Goal: Contribute content: Add original content to the website for others to see

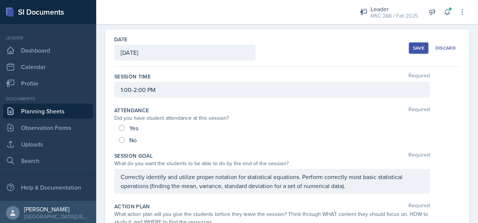
scroll to position [25, 0]
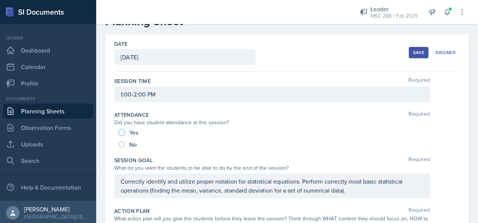
click at [121, 130] on input "Yes" at bounding box center [122, 133] width 6 height 6
radio input "true"
click at [413, 51] on div "Save" at bounding box center [418, 53] width 11 height 6
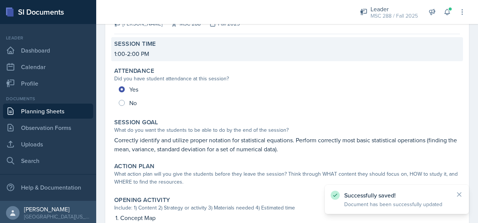
scroll to position [0, 0]
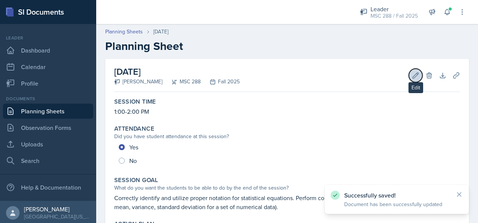
click at [412, 78] on icon at bounding box center [416, 76] width 8 height 8
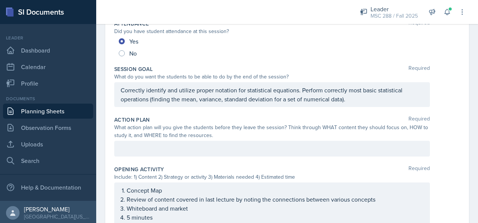
scroll to position [150, 0]
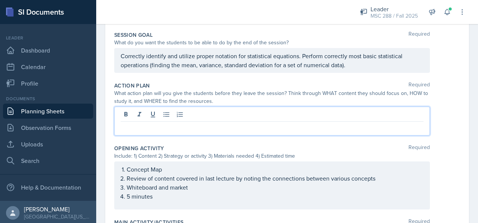
click at [205, 113] on div at bounding box center [272, 121] width 316 height 29
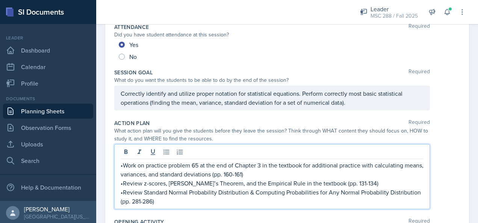
scroll to position [125, 0]
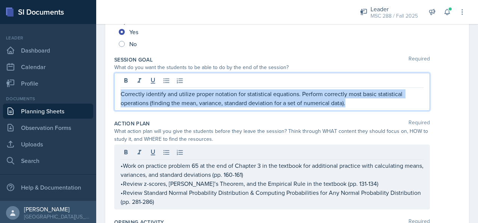
drag, startPoint x: 357, startPoint y: 102, endPoint x: 114, endPoint y: 87, distance: 243.5
click at [114, 87] on div "Correctly identify and utilize proper notation for statistical equations. Perfo…" at bounding box center [272, 92] width 316 height 38
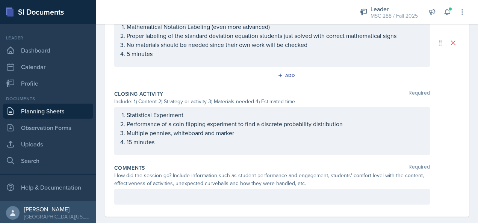
scroll to position [635, 0]
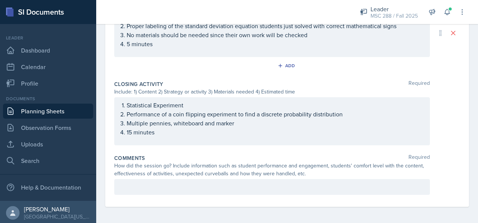
click at [218, 185] on div at bounding box center [272, 187] width 316 height 16
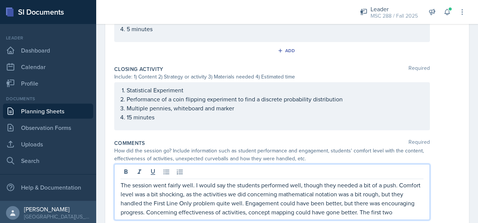
scroll to position [671, 0]
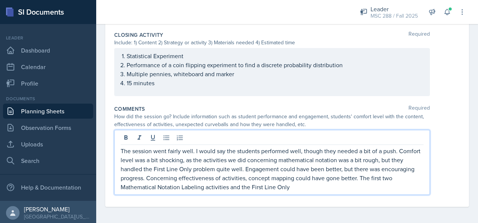
click at [259, 185] on p "The session went fairly well. I would say the students performed well, though t…" at bounding box center [272, 169] width 303 height 45
click at [306, 186] on p "The session went fairly well. I would say the students performed well, though t…" at bounding box center [272, 169] width 303 height 45
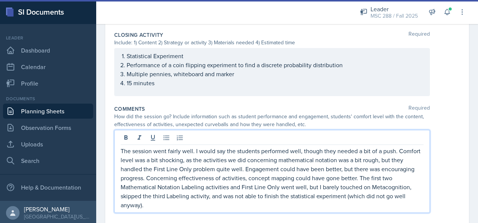
click at [370, 159] on p "The session went fairly well. I would say the students performed well, though t…" at bounding box center [272, 178] width 303 height 63
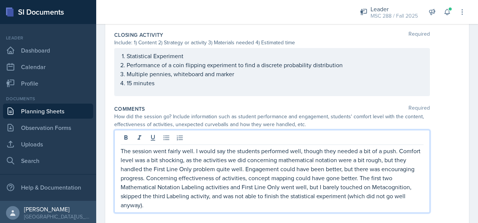
click at [217, 158] on p "The session went fairly well. I would say the students performed well, though t…" at bounding box center [272, 178] width 303 height 63
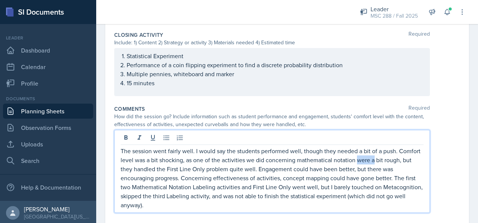
drag, startPoint x: 396, startPoint y: 159, endPoint x: 380, endPoint y: 159, distance: 15.4
click at [380, 159] on p "The session went fairly well. I would say the students performed well, though t…" at bounding box center [272, 178] width 303 height 63
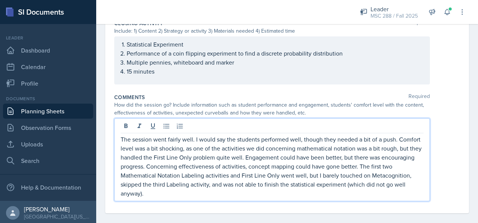
scroll to position [689, 0]
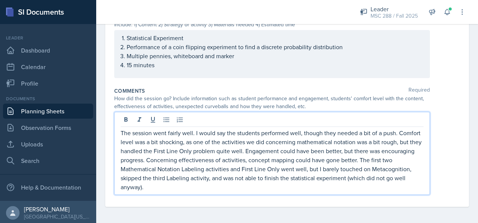
click at [329, 169] on p "The session went fairly well. I would say the students performed well, though t…" at bounding box center [272, 159] width 303 height 63
click at [239, 187] on p "The session went fairly well. I would say the students performed well, though t…" at bounding box center [272, 159] width 303 height 63
click at [178, 185] on p "The session went fairly well. I would say the students performed well, though t…" at bounding box center [272, 159] width 303 height 63
click at [267, 188] on p "The session went fairly well. I would say the students performed well, though t…" at bounding box center [272, 159] width 303 height 63
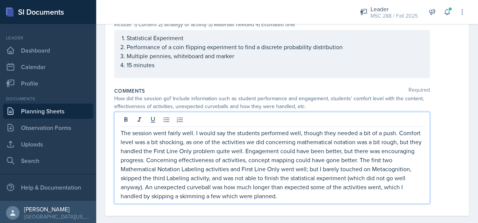
drag, startPoint x: 198, startPoint y: 194, endPoint x: 204, endPoint y: 202, distance: 10.2
click at [197, 195] on p "The session went fairly well. I would say the students performed well, though t…" at bounding box center [272, 164] width 303 height 72
click at [301, 196] on p "The session went fairly well. I would say the students performed well, though t…" at bounding box center [272, 164] width 303 height 72
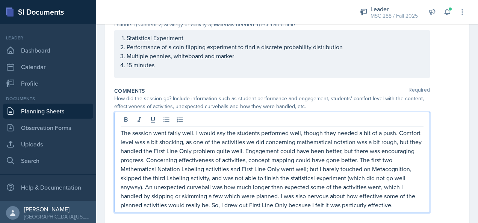
click at [404, 204] on p "The session went fairly well. I would say the students performed well, though t…" at bounding box center [272, 168] width 303 height 81
click at [401, 205] on p "The session went fairly well. I would say the students performed well, though t…" at bounding box center [272, 168] width 303 height 81
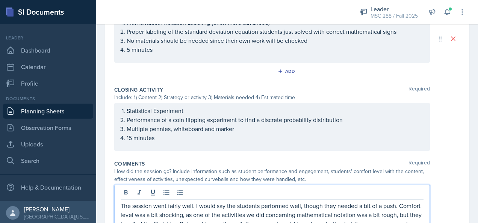
scroll to position [716, 0]
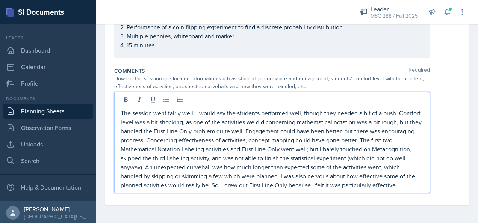
click at [196, 184] on p "The session went fairly well. I would say the students performed well, though t…" at bounding box center [272, 149] width 303 height 81
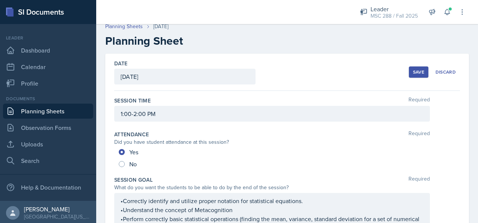
scroll to position [3, 0]
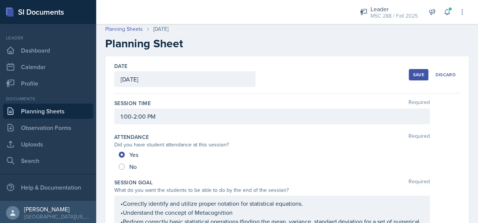
click at [409, 74] on button "Save" at bounding box center [419, 74] width 20 height 11
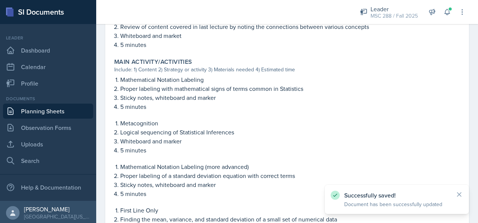
scroll to position [594, 0]
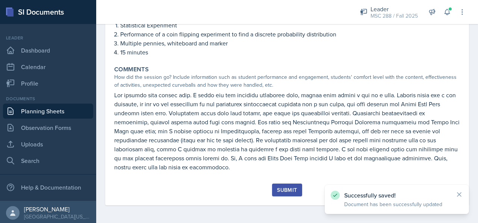
click at [281, 188] on div "Submit" at bounding box center [287, 190] width 20 height 6
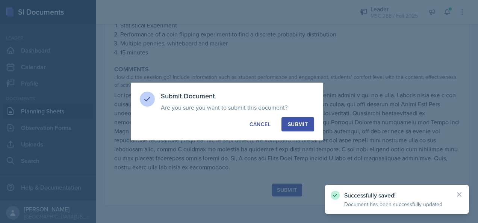
drag, startPoint x: 301, startPoint y: 118, endPoint x: 300, endPoint y: 124, distance: 6.1
click at [301, 119] on button "Submit" at bounding box center [297, 124] width 33 height 14
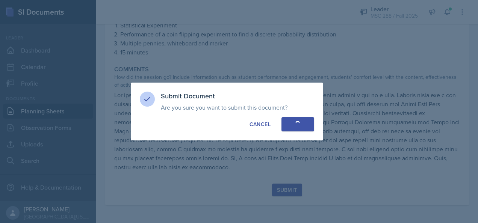
radio input "true"
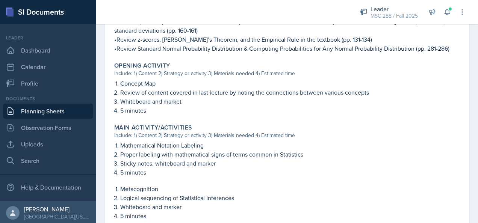
scroll to position [234, 0]
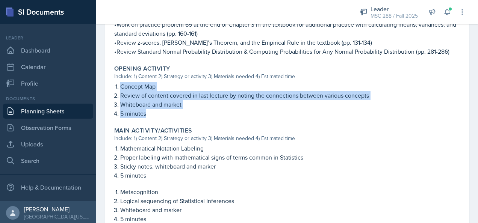
drag, startPoint x: 121, startPoint y: 87, endPoint x: 165, endPoint y: 109, distance: 48.9
click at [165, 109] on ol "Concept Map Review of content covered in last lecture by noting the connections…" at bounding box center [290, 100] width 340 height 36
drag, startPoint x: 165, startPoint y: 109, endPoint x: 137, endPoint y: 98, distance: 30.5
copy ol "Concept Map Review of content covered in last lecture by noting the connections…"
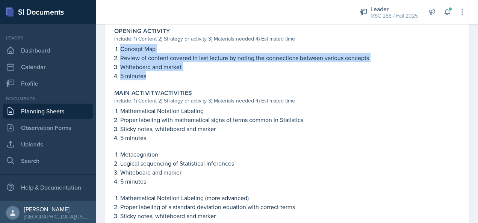
scroll to position [310, 0]
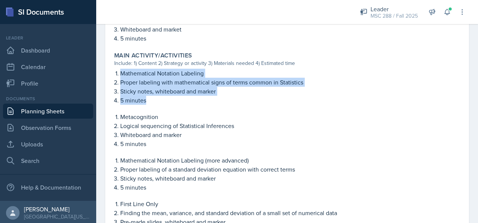
drag, startPoint x: 121, startPoint y: 73, endPoint x: 154, endPoint y: 98, distance: 42.1
click at [154, 98] on ol "Mathematical Notation Labeling Proper labeling with mathematical signs of terms…" at bounding box center [290, 87] width 340 height 36
drag, startPoint x: 154, startPoint y: 98, endPoint x: 143, endPoint y: 90, distance: 13.8
copy ol "Mathematical Notation Labeling Proper labeling with mathematical signs of terms…"
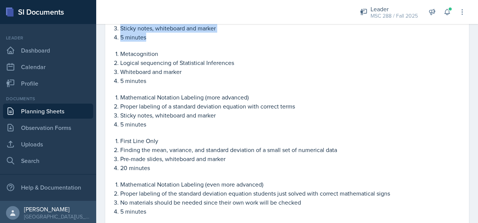
scroll to position [385, 0]
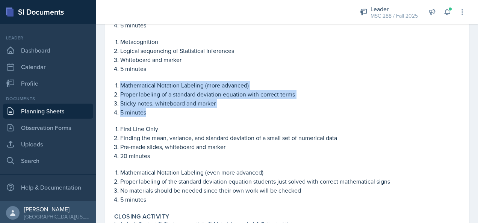
drag, startPoint x: 121, startPoint y: 84, endPoint x: 157, endPoint y: 112, distance: 45.8
click at [157, 112] on ol "Mathematical Notation Labeling (more advanced) Proper labeling of a standard de…" at bounding box center [290, 99] width 340 height 36
drag, startPoint x: 157, startPoint y: 112, endPoint x: 141, endPoint y: 101, distance: 19.6
copy ol "Mathematical Notation Labeling (more advanced) Proper labeling of a standard de…"
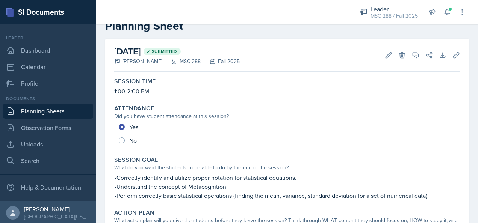
scroll to position [0, 0]
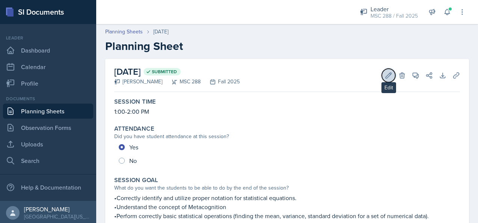
click at [385, 75] on icon at bounding box center [389, 76] width 8 height 8
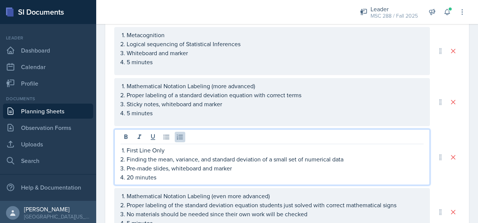
scroll to position [464, 0]
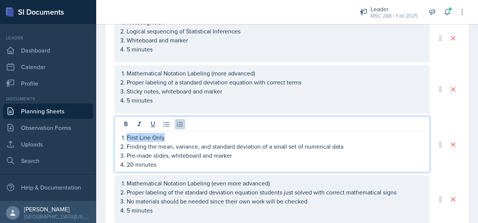
drag, startPoint x: 169, startPoint y: 134, endPoint x: 126, endPoint y: 135, distance: 43.6
click at [127, 135] on li "First Line Only" at bounding box center [275, 137] width 297 height 9
drag, startPoint x: 172, startPoint y: 137, endPoint x: 127, endPoint y: 135, distance: 44.8
click at [127, 135] on p "Pass the Marker (" at bounding box center [275, 137] width 297 height 9
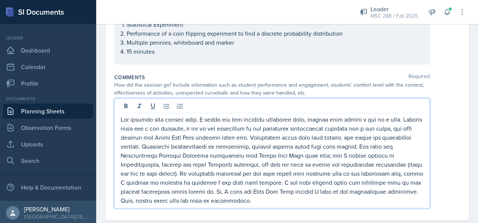
scroll to position [724, 0]
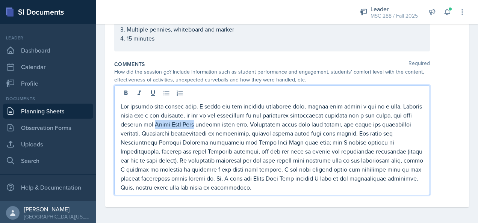
drag, startPoint x: 232, startPoint y: 122, endPoint x: 195, endPoint y: 121, distance: 36.5
click at [195, 121] on p at bounding box center [272, 147] width 303 height 90
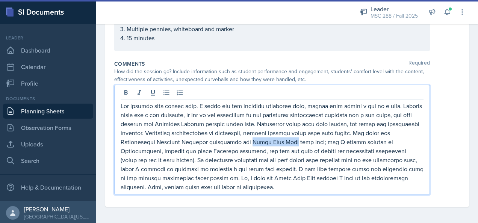
drag, startPoint x: 264, startPoint y: 141, endPoint x: 301, endPoint y: 141, distance: 36.8
click at [301, 141] on p at bounding box center [272, 146] width 303 height 90
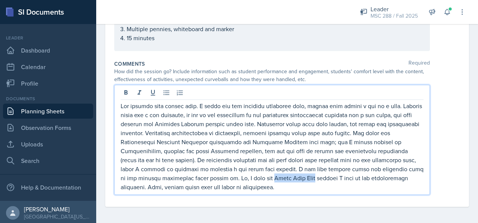
drag, startPoint x: 318, startPoint y: 177, endPoint x: 282, endPoint y: 175, distance: 36.1
click at [282, 175] on p at bounding box center [272, 146] width 303 height 90
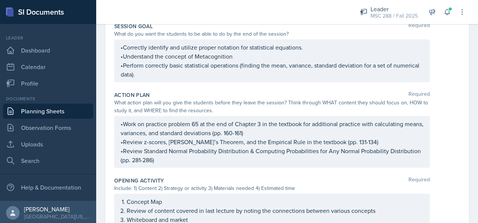
scroll to position [0, 0]
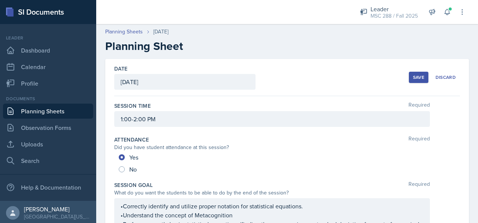
click at [414, 76] on div "Save" at bounding box center [418, 77] width 11 height 6
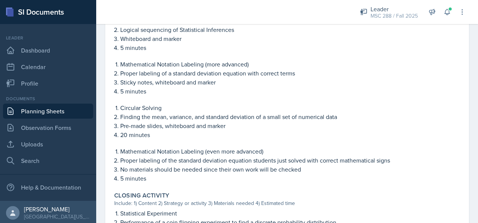
scroll to position [413, 0]
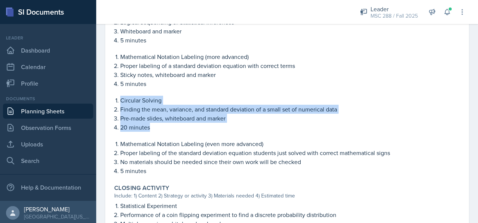
drag, startPoint x: 121, startPoint y: 100, endPoint x: 155, endPoint y: 125, distance: 42.7
click at [155, 125] on ol "Circular Solving Finding the mean, variance, and standard deviation of a small …" at bounding box center [290, 114] width 340 height 36
drag, startPoint x: 155, startPoint y: 125, endPoint x: 145, endPoint y: 116, distance: 14.1
copy ol "Circular Solving Finding the mean, variance, and standard deviation of a small …"
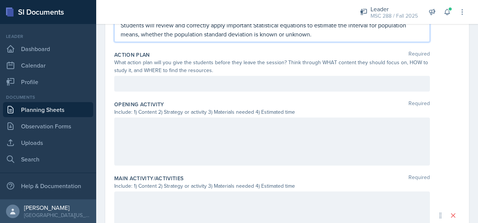
scroll to position [151, 0]
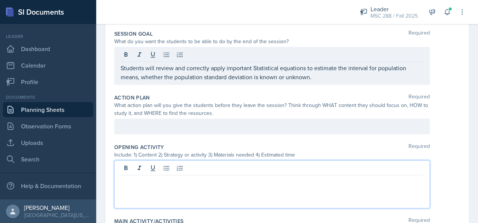
click at [139, 177] on p at bounding box center [272, 181] width 303 height 9
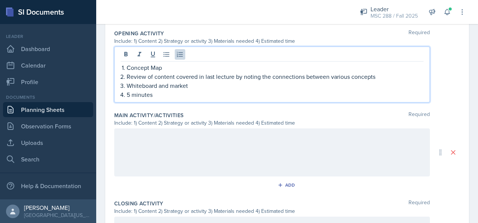
scroll to position [264, 0]
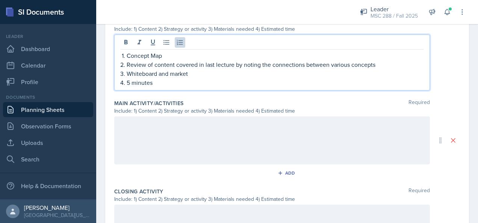
click at [155, 129] on div at bounding box center [272, 140] width 316 height 48
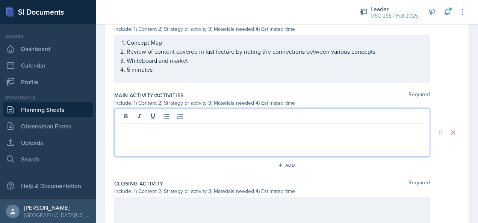
scroll to position [277, 0]
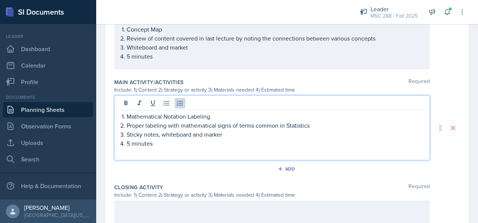
click at [205, 150] on p at bounding box center [272, 152] width 303 height 9
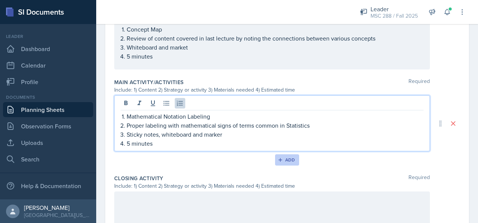
click at [284, 162] on button "Add" at bounding box center [287, 159] width 24 height 11
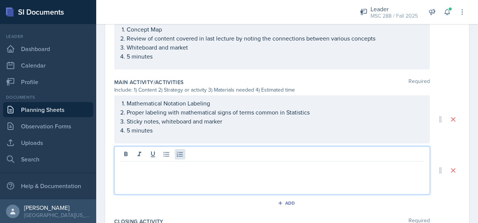
click at [178, 155] on div at bounding box center [272, 171] width 316 height 48
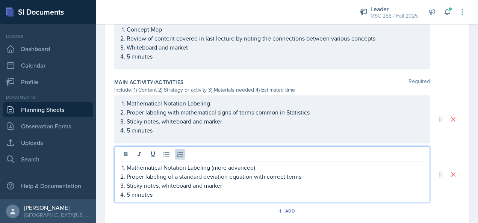
scroll to position [315, 0]
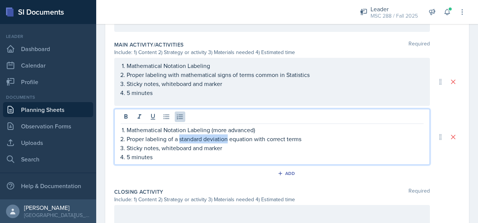
drag, startPoint x: 228, startPoint y: 138, endPoint x: 180, endPoint y: 137, distance: 48.1
click at [180, 137] on p "Proper labeling of a standard deviation equation with correct terms" at bounding box center [275, 138] width 297 height 9
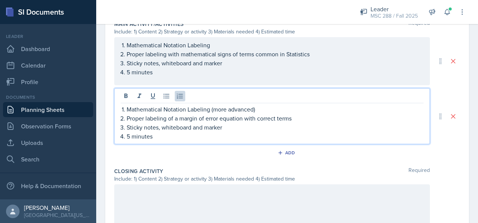
scroll to position [352, 0]
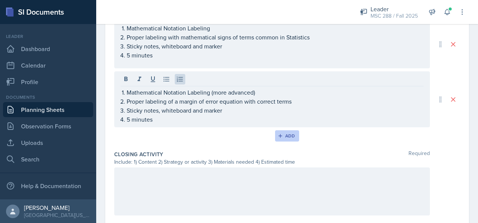
click at [287, 133] on div "Add" at bounding box center [287, 136] width 16 height 6
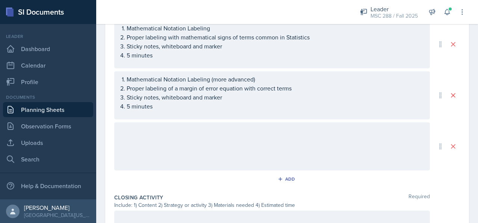
click at [230, 128] on div at bounding box center [272, 146] width 316 height 48
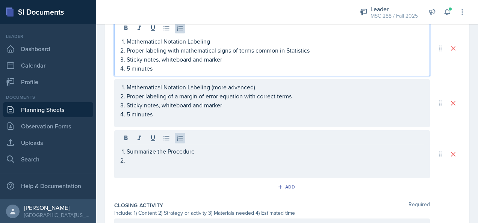
scroll to position [360, 0]
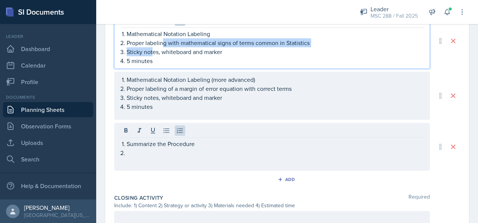
drag, startPoint x: 164, startPoint y: 45, endPoint x: 151, endPoint y: 53, distance: 14.6
click at [151, 53] on p "Sticky notes, whiteboard and marker" at bounding box center [275, 51] width 297 height 9
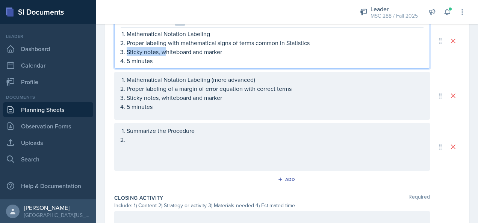
drag, startPoint x: 165, startPoint y: 51, endPoint x: 127, endPoint y: 52, distance: 37.6
click at [127, 52] on p "Sticky notes, whiteboard and marker" at bounding box center [275, 51] width 297 height 9
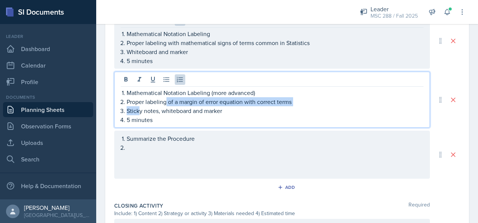
drag, startPoint x: 165, startPoint y: 96, endPoint x: 144, endPoint y: 112, distance: 26.3
click at [141, 113] on p "Sticky notes, whiteboard and marker" at bounding box center [275, 110] width 297 height 9
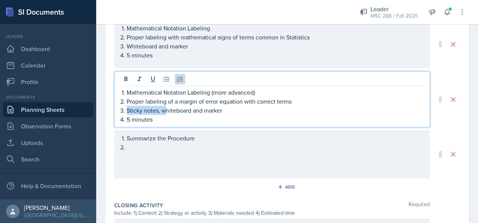
drag, startPoint x: 164, startPoint y: 109, endPoint x: 127, endPoint y: 109, distance: 36.8
click at [127, 109] on p "Sticky notes, whiteboard and marker" at bounding box center [275, 110] width 297 height 9
click at [167, 147] on ol "Summarize the Procedure" at bounding box center [275, 143] width 297 height 18
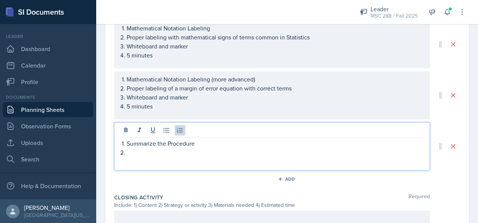
scroll to position [345, 0]
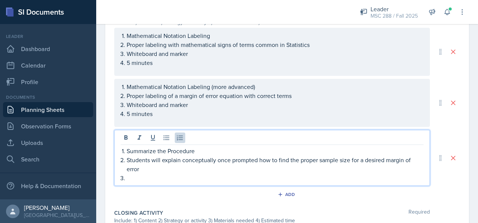
click at [179, 158] on p "Students will explain conceptually once prompted how to find the proper sample …" at bounding box center [275, 165] width 297 height 18
drag, startPoint x: 219, startPoint y: 160, endPoint x: 187, endPoint y: 161, distance: 31.9
click at [187, 161] on p "Students will work out conceptually once prompted how to find the proper sample…" at bounding box center [275, 165] width 297 height 18
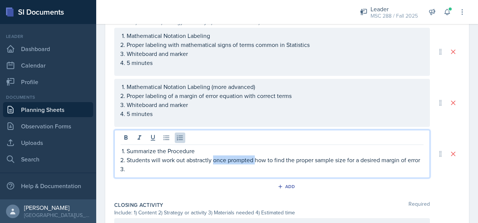
drag, startPoint x: 254, startPoint y: 158, endPoint x: 213, endPoint y: 159, distance: 41.3
click at [213, 159] on p "Students will work out abstractly once prompted how to find the proper sample s…" at bounding box center [275, 160] width 297 height 9
drag, startPoint x: 382, startPoint y: 159, endPoint x: 390, endPoint y: 166, distance: 10.4
click at [382, 159] on p "Students will work out abstractly how to find the proper sample size for a desi…" at bounding box center [275, 160] width 297 height 9
click at [210, 174] on p at bounding box center [275, 169] width 297 height 9
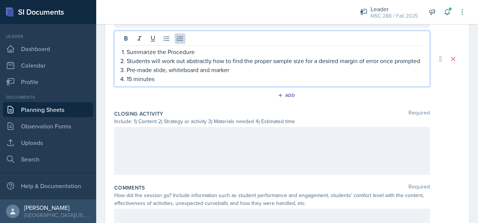
scroll to position [445, 0]
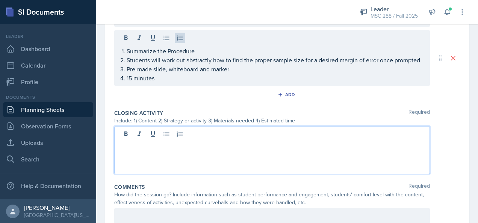
click at [183, 143] on p at bounding box center [272, 147] width 303 height 9
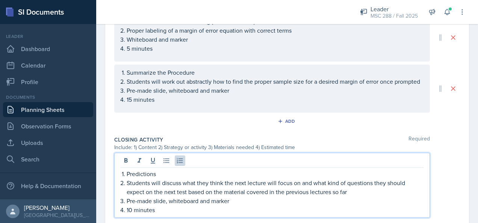
scroll to position [449, 0]
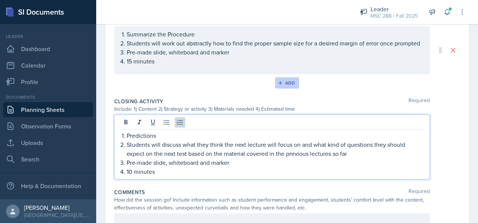
click at [284, 83] on div "Add" at bounding box center [287, 83] width 16 height 6
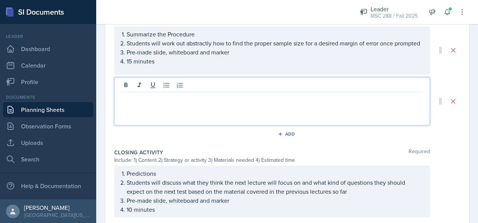
click at [181, 85] on div at bounding box center [272, 101] width 316 height 48
paste div
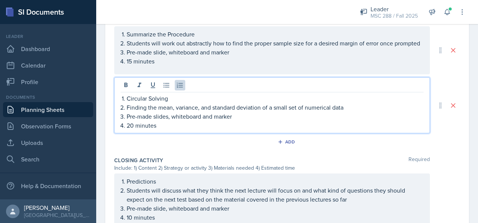
click at [130, 127] on p "20 minutes" at bounding box center [275, 125] width 297 height 9
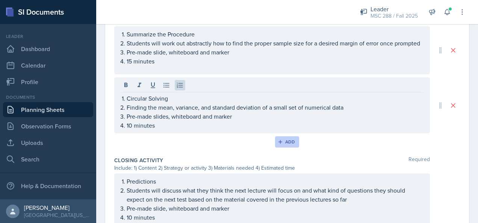
click at [281, 141] on div "Add" at bounding box center [287, 142] width 16 height 6
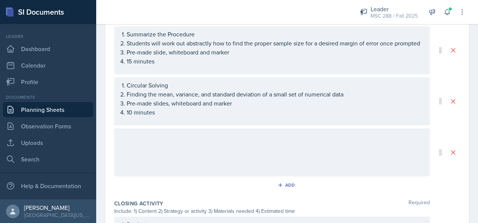
click at [142, 139] on div at bounding box center [272, 152] width 316 height 48
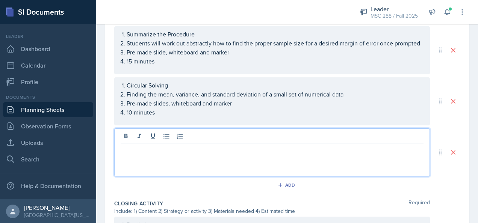
paste div
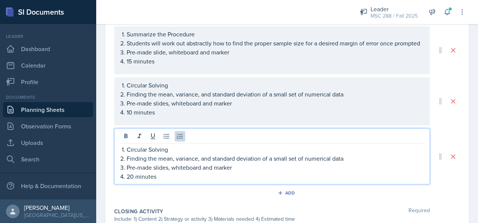
click at [128, 179] on p "20 minutes" at bounding box center [275, 176] width 297 height 9
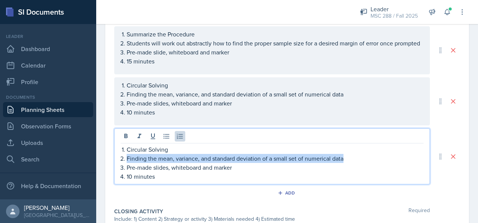
drag, startPoint x: 348, startPoint y: 162, endPoint x: 127, endPoint y: 162, distance: 220.5
click at [127, 162] on p "Finding the mean, variance, and standard deviation of a small set of numerical …" at bounding box center [275, 158] width 297 height 9
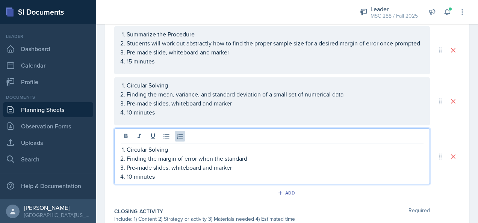
click at [224, 160] on p "Finding the margin of error when the standard" at bounding box center [275, 158] width 297 height 9
click at [307, 163] on p "Finding the margin of error when the population standard" at bounding box center [275, 158] width 297 height 9
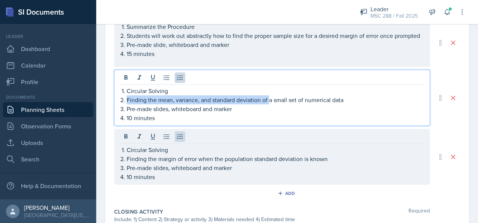
drag, startPoint x: 348, startPoint y: 96, endPoint x: 269, endPoint y: 106, distance: 79.8
click at [269, 104] on p "Finding the mean, variance, and standard deviation of a small set of numerical …" at bounding box center [275, 99] width 297 height 9
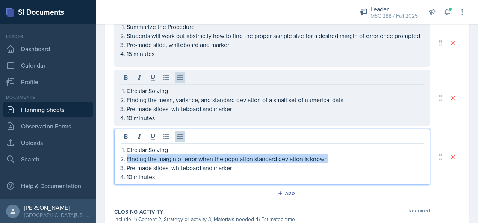
drag, startPoint x: 329, startPoint y: 147, endPoint x: 337, endPoint y: 165, distance: 19.2
click at [337, 163] on p "Finding the margin of error when the population standard deviation is known" at bounding box center [275, 158] width 297 height 9
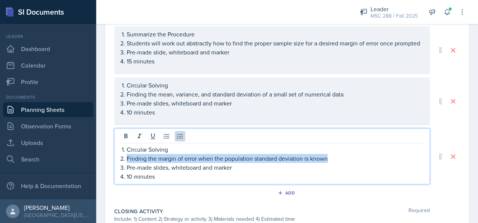
copy ol "Finding the margin of error when the population standard deviation is known"
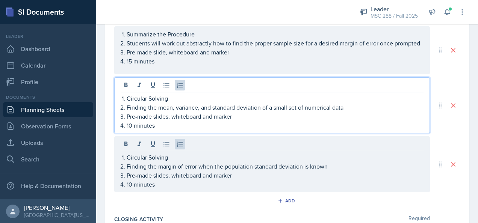
scroll to position [456, 0]
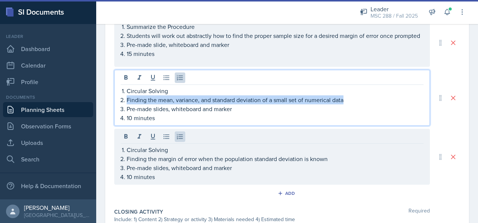
drag, startPoint x: 347, startPoint y: 95, endPoint x: 351, endPoint y: 105, distance: 11.0
click at [351, 104] on p "Finding the mean, variance, and standard deviation of a small set of numerical …" at bounding box center [275, 99] width 297 height 9
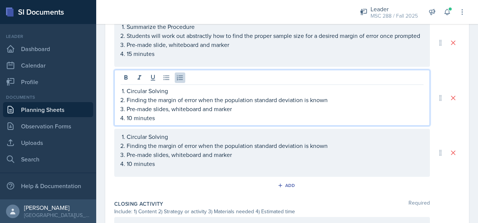
click at [310, 103] on p "Finding the margin of error when the population standard deviation is known" at bounding box center [275, 99] width 297 height 9
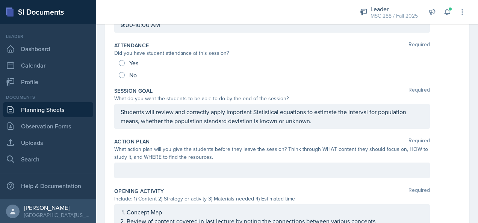
scroll to position [107, 0]
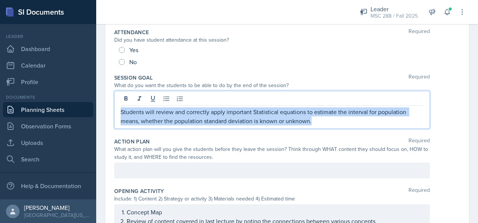
drag, startPoint x: 120, startPoint y: 112, endPoint x: 331, endPoint y: 127, distance: 211.3
click at [331, 127] on div "Students will review and correctly apply important Statistical equations to est…" at bounding box center [272, 110] width 316 height 38
copy p "Students will review and correctly apply important Statistical equations to est…"
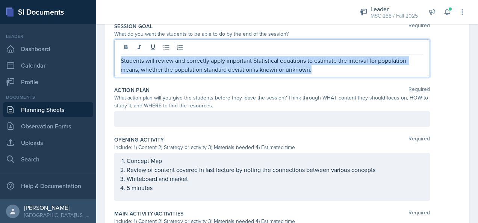
scroll to position [100, 0]
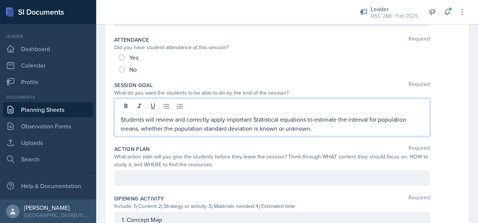
click at [210, 59] on div "Yes" at bounding box center [287, 57] width 337 height 12
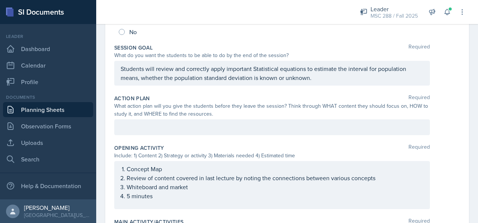
click at [225, 123] on p at bounding box center [272, 127] width 303 height 9
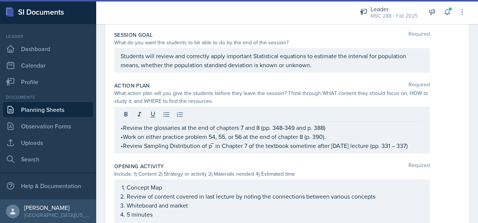
drag, startPoint x: 119, startPoint y: 53, endPoint x: 322, endPoint y: 66, distance: 203.6
click at [322, 66] on div "Students will review and correctly apply important Statistical equations to est…" at bounding box center [272, 60] width 316 height 25
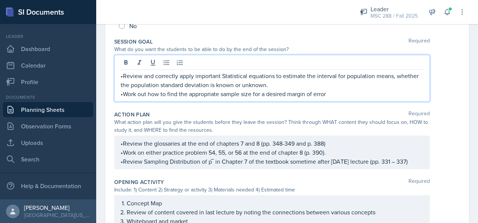
scroll to position [126, 0]
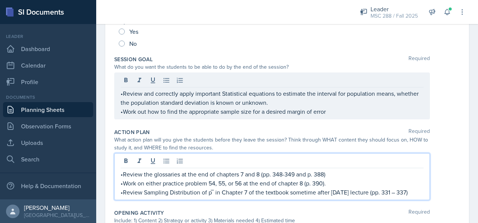
click at [214, 177] on div "•Review the glossaries at the end of chapters 7 and 8 (pp. 348-349 and p. 388) …" at bounding box center [272, 183] width 303 height 27
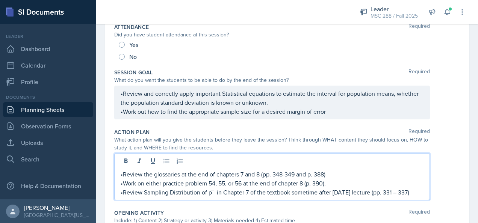
click at [243, 195] on p "•Review Sampling Distribution of p ̅ in Chapter 7 of the textbook sometime afte…" at bounding box center [272, 192] width 303 height 9
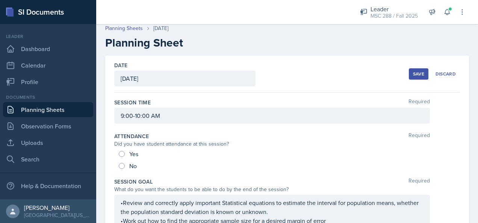
scroll to position [0, 0]
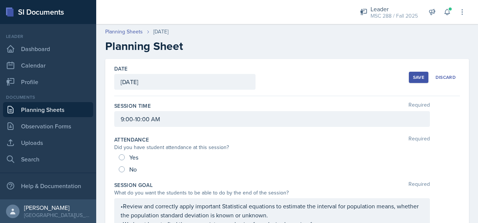
click at [413, 78] on div "Save" at bounding box center [418, 77] width 11 height 6
